Goal: Check status: Check status

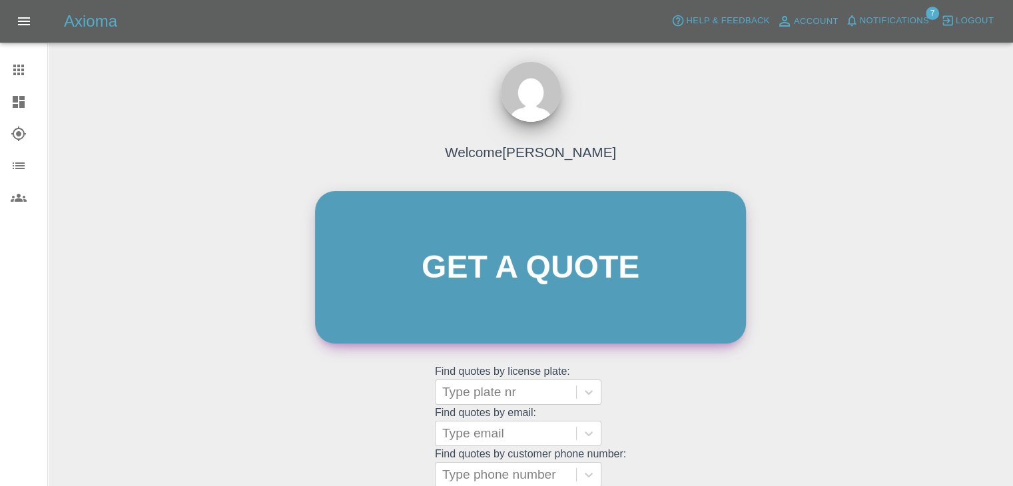
scroll to position [138, 0]
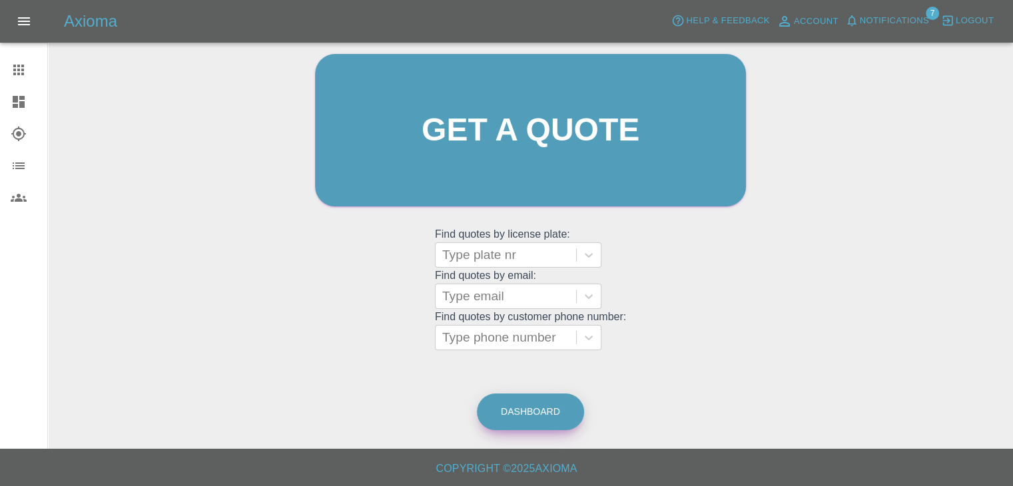
click at [517, 414] on link "Dashboard" at bounding box center [530, 412] width 107 height 37
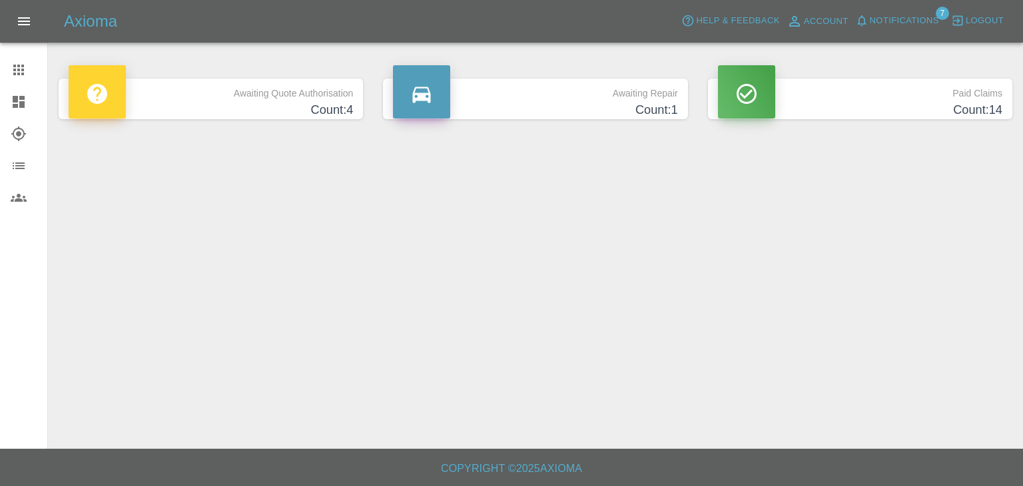
click at [326, 111] on h4 "Count: 4" at bounding box center [211, 110] width 284 height 18
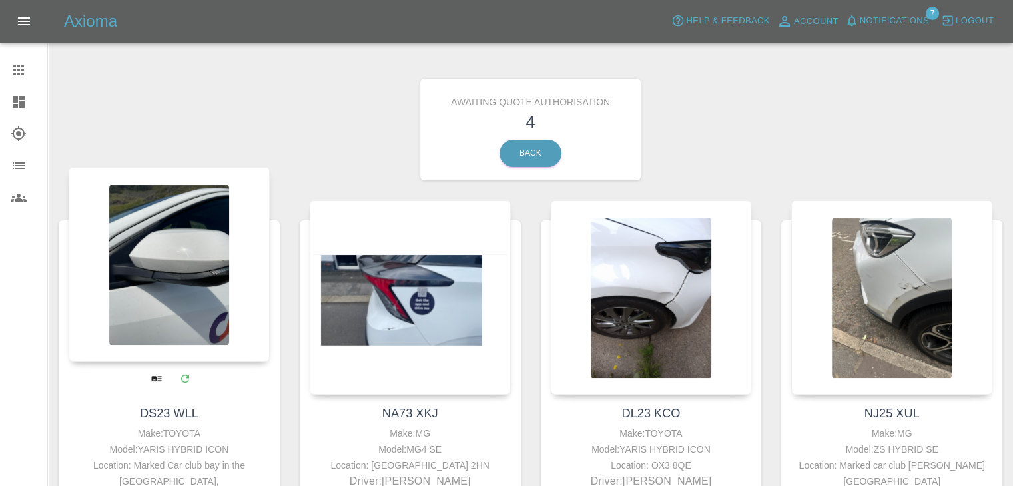
click at [187, 259] on div at bounding box center [169, 264] width 201 height 195
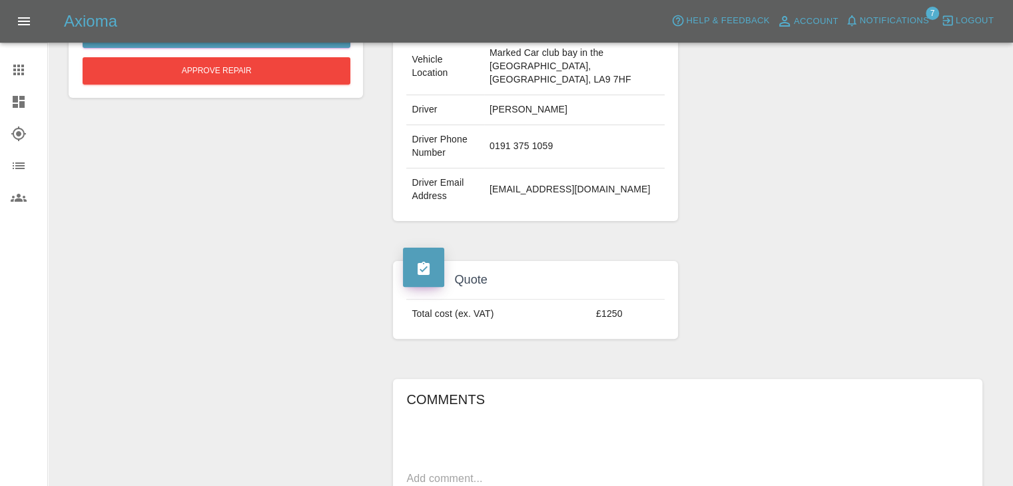
scroll to position [133, 0]
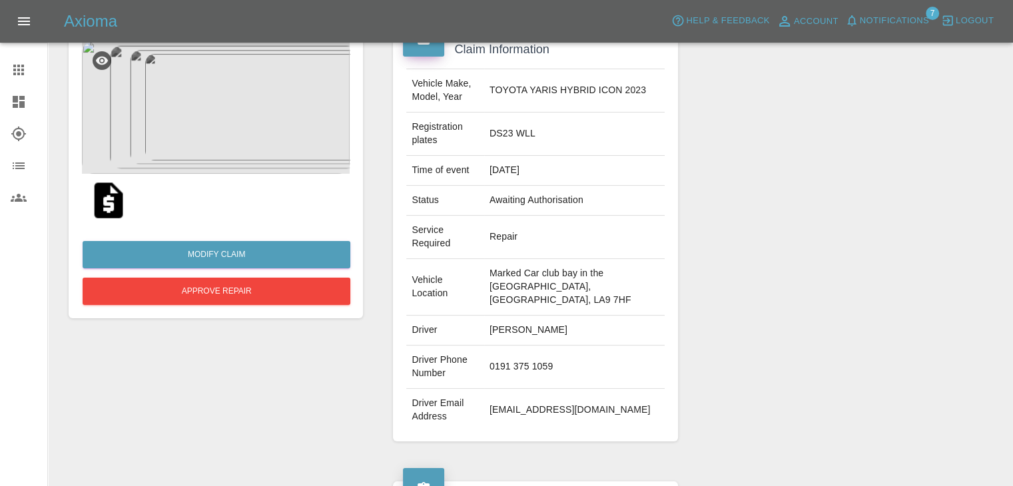
click at [99, 198] on img at bounding box center [108, 200] width 43 height 43
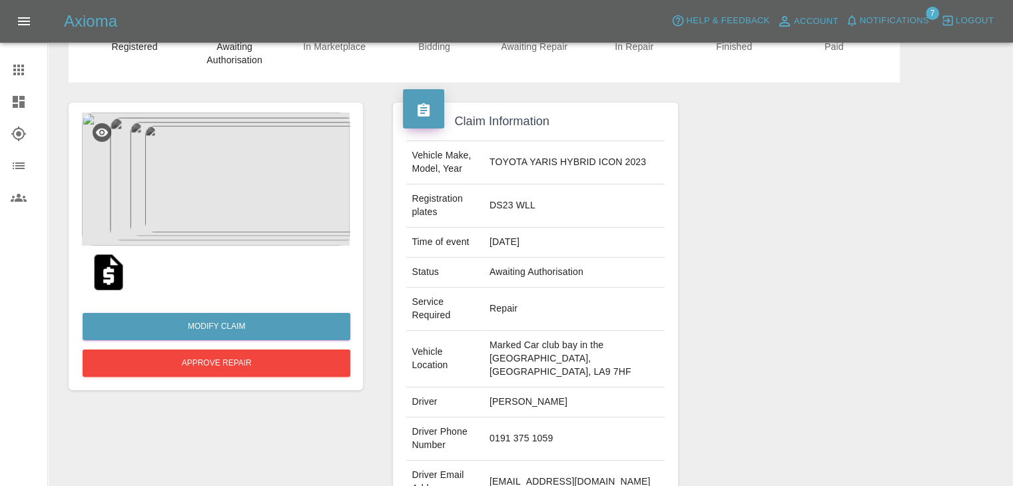
scroll to position [0, 0]
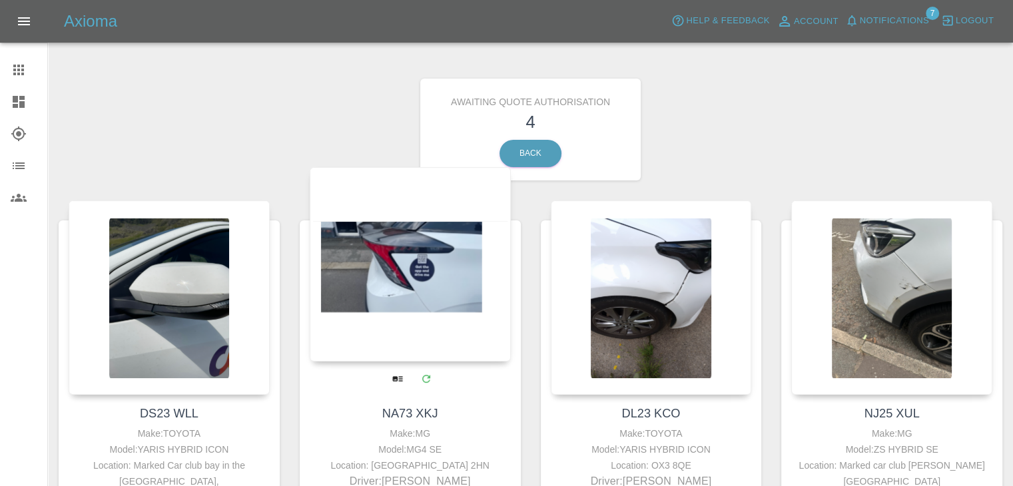
click at [442, 312] on div at bounding box center [410, 264] width 201 height 195
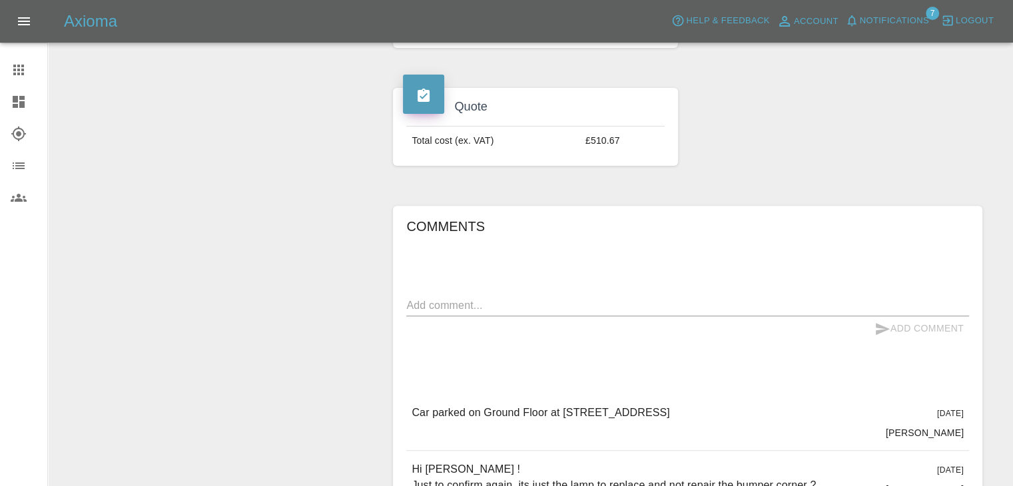
scroll to position [600, 0]
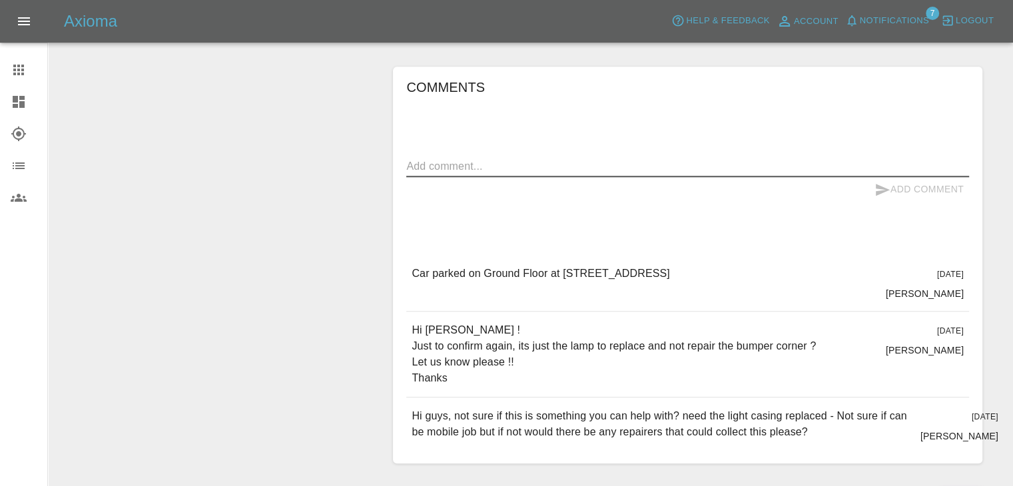
click at [592, 159] on textarea at bounding box center [687, 166] width 563 height 15
type textarea "Hello, yes please for rear light unit replacement"
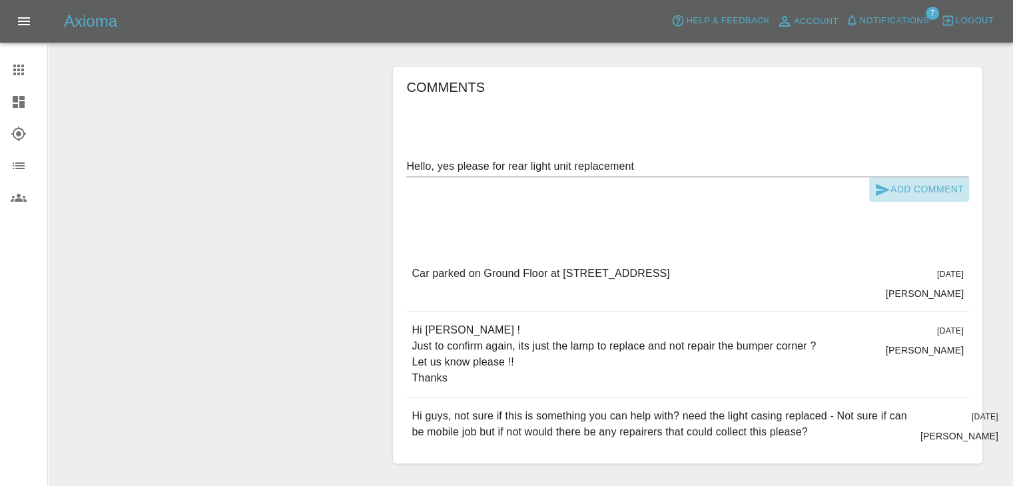
click at [903, 177] on button "Add Comment" at bounding box center [919, 189] width 100 height 25
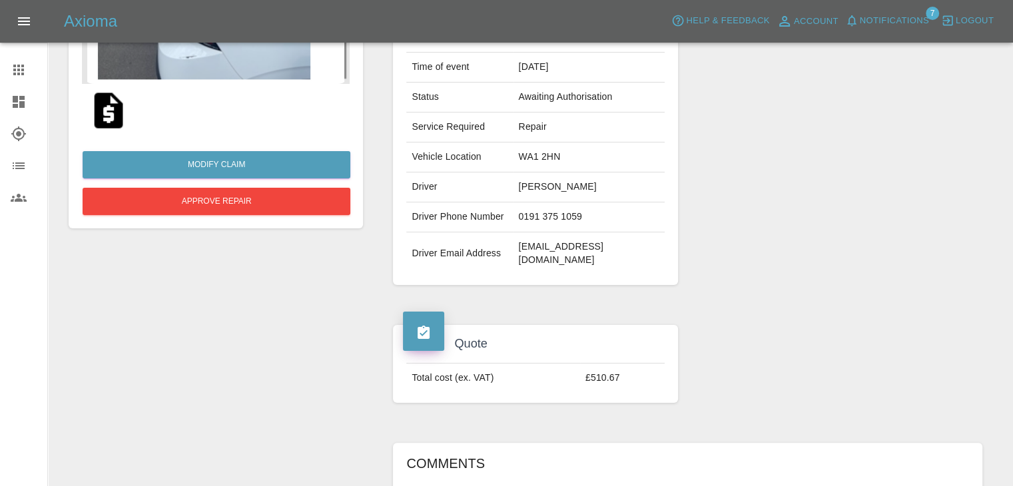
scroll to position [200, 0]
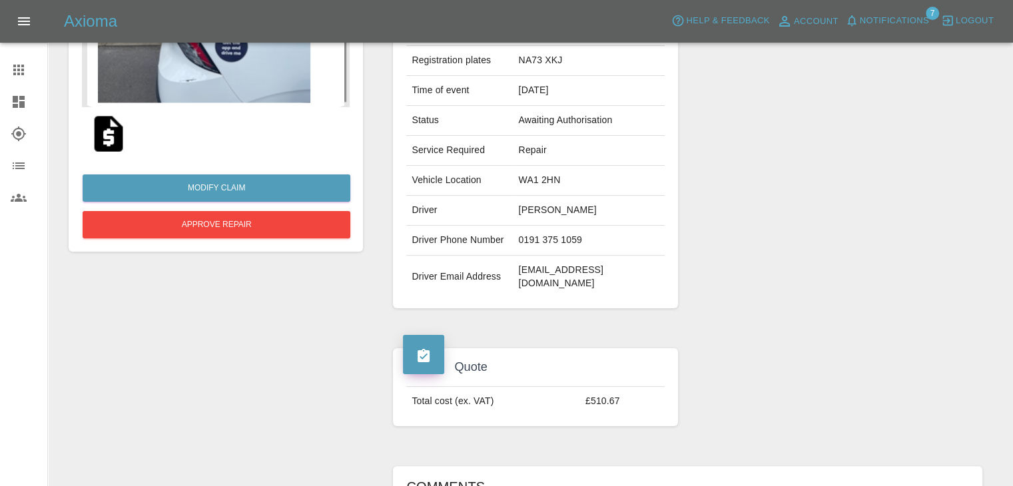
click at [103, 132] on img at bounding box center [108, 134] width 43 height 43
